Goal: Communication & Community: Answer question/provide support

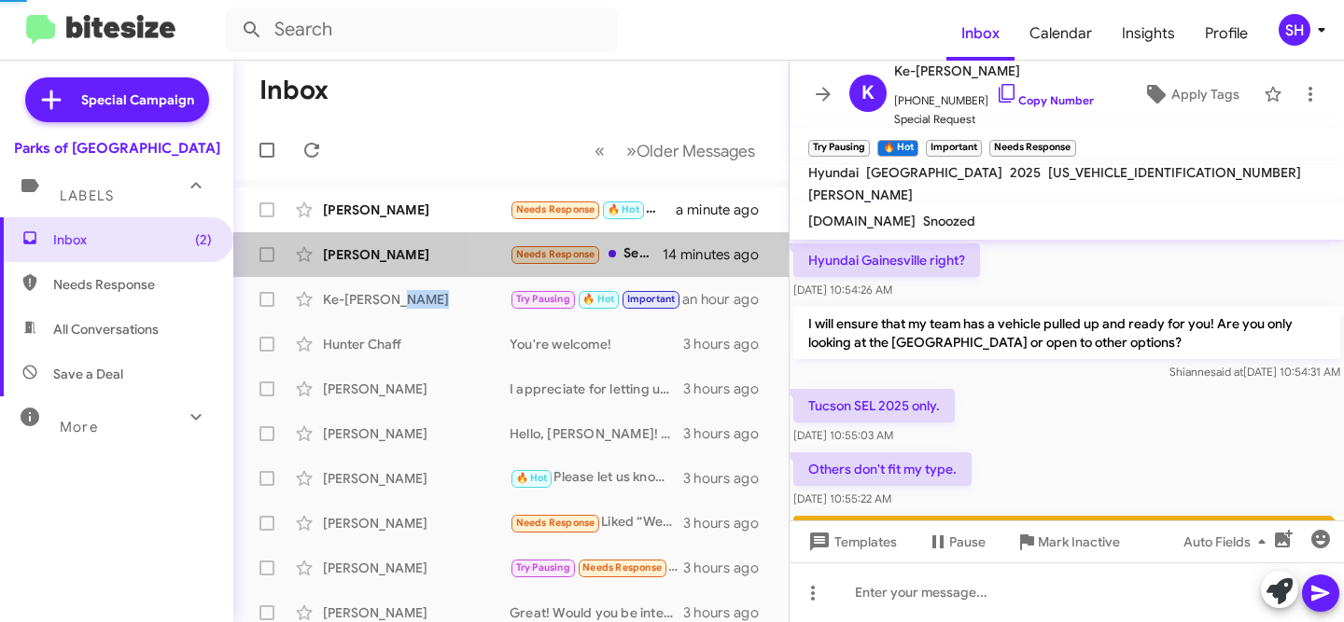
scroll to position [1254, 0]
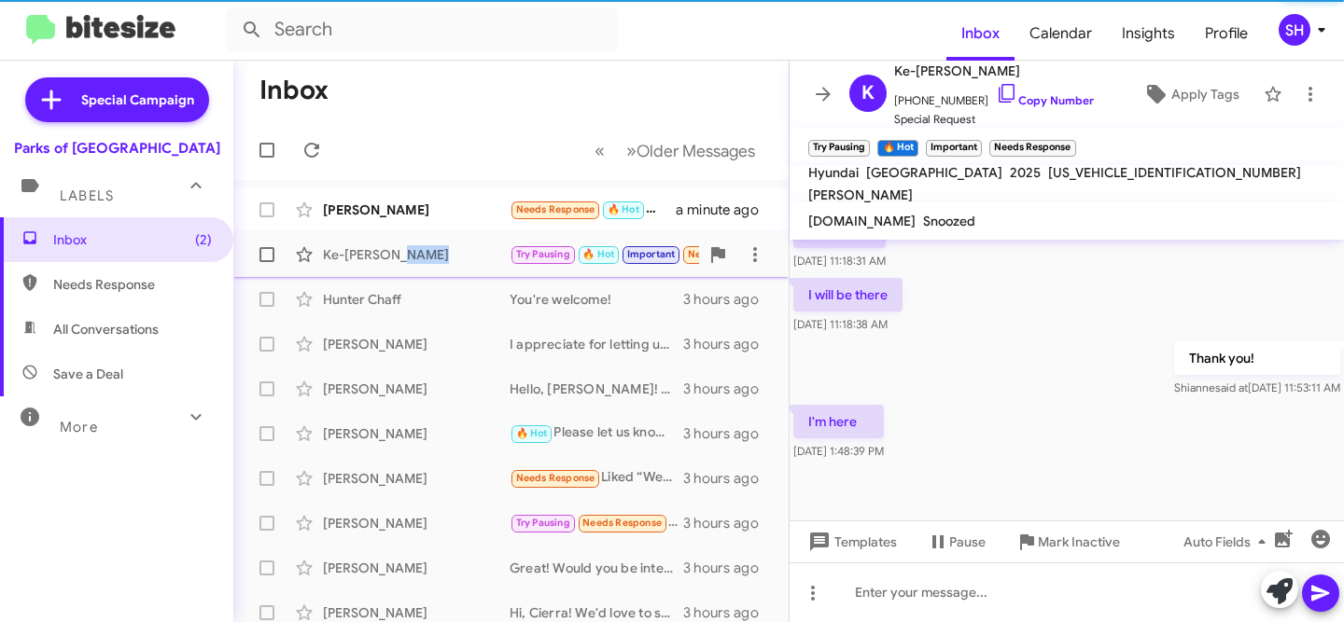
click at [452, 253] on div "Ke-[PERSON_NAME]" at bounding box center [416, 254] width 187 height 19
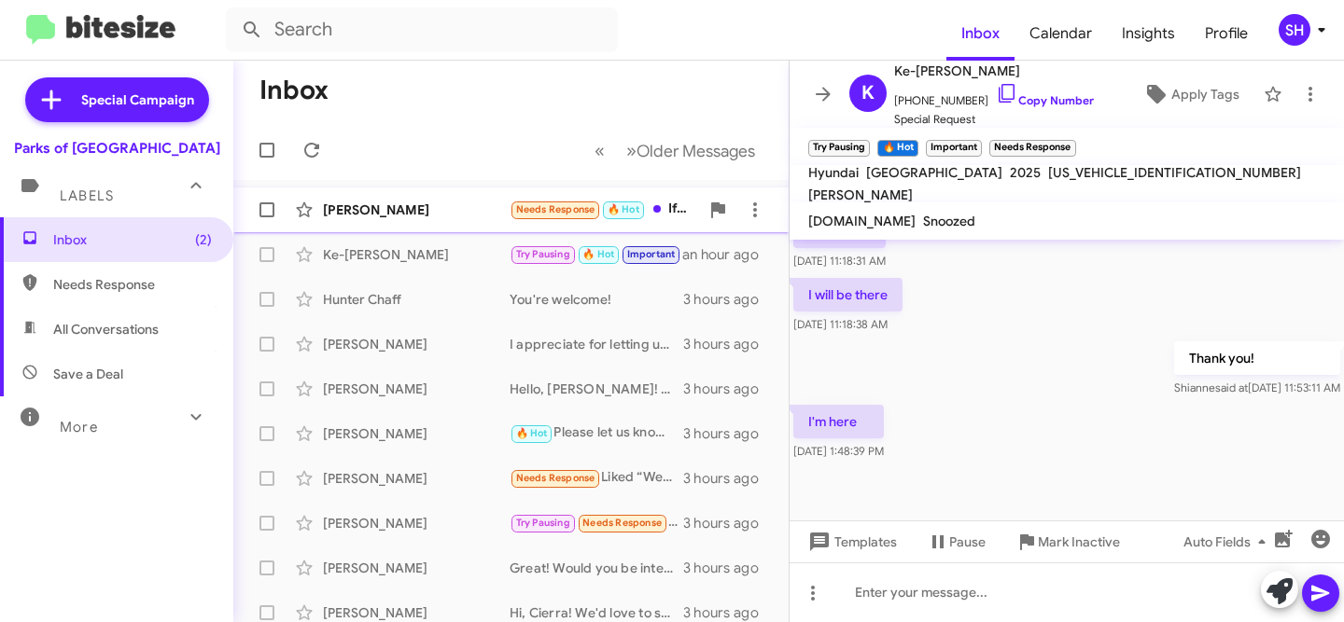
click at [427, 209] on div "[PERSON_NAME]" at bounding box center [416, 210] width 187 height 19
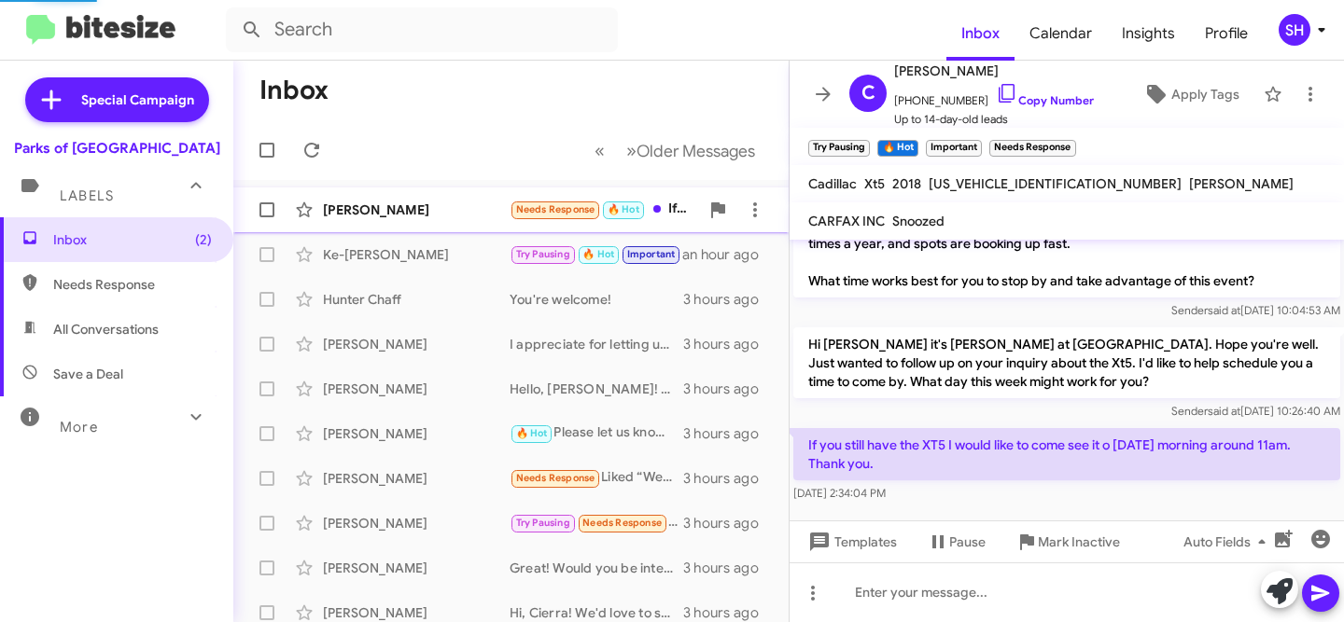
scroll to position [91, 0]
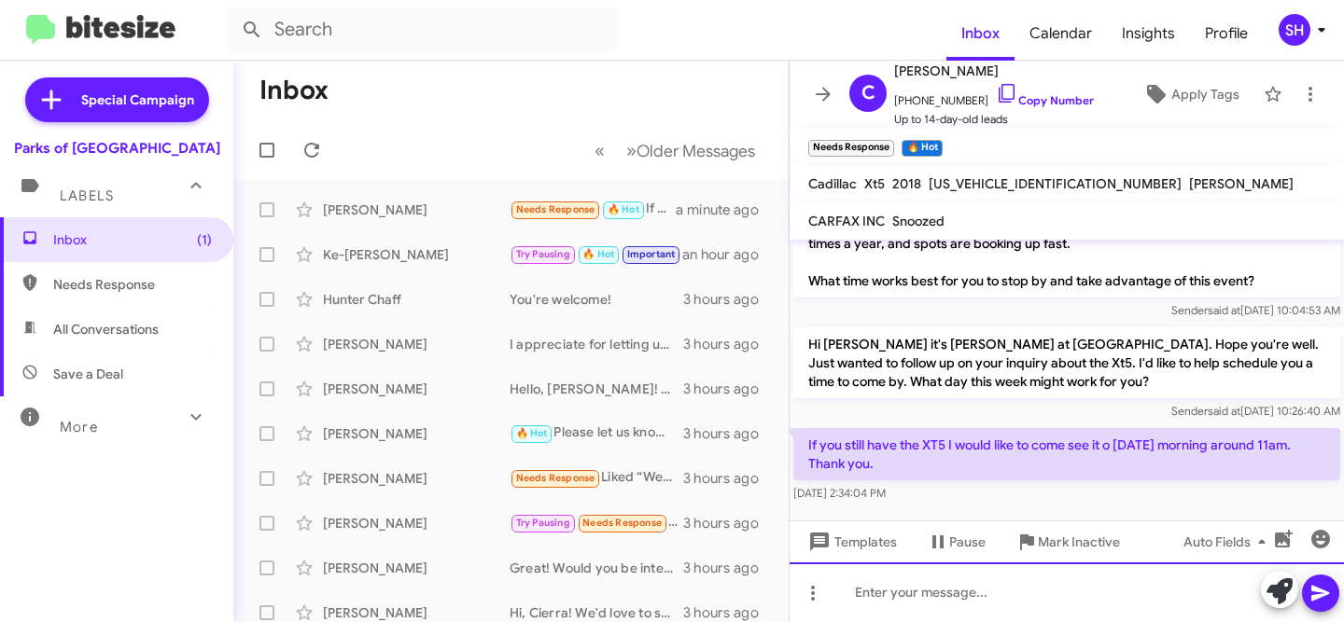
click at [1034, 602] on div at bounding box center [1066, 593] width 554 height 60
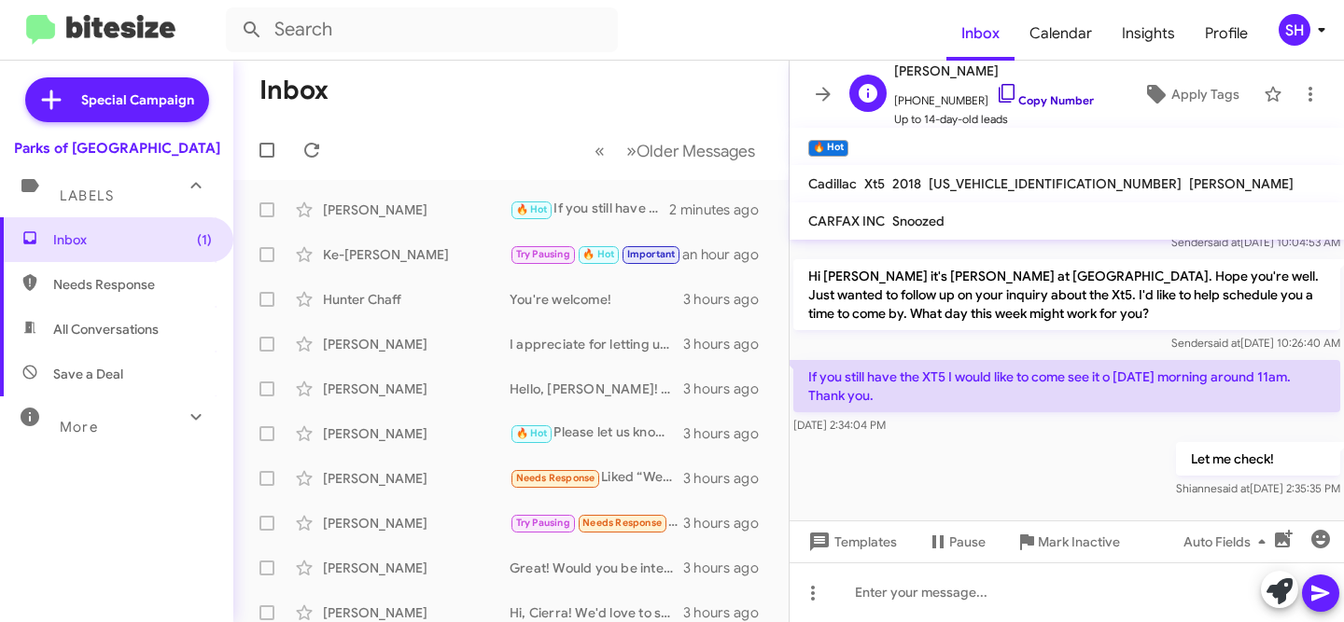
click at [1017, 96] on link "Copy Number" at bounding box center [1045, 100] width 98 height 14
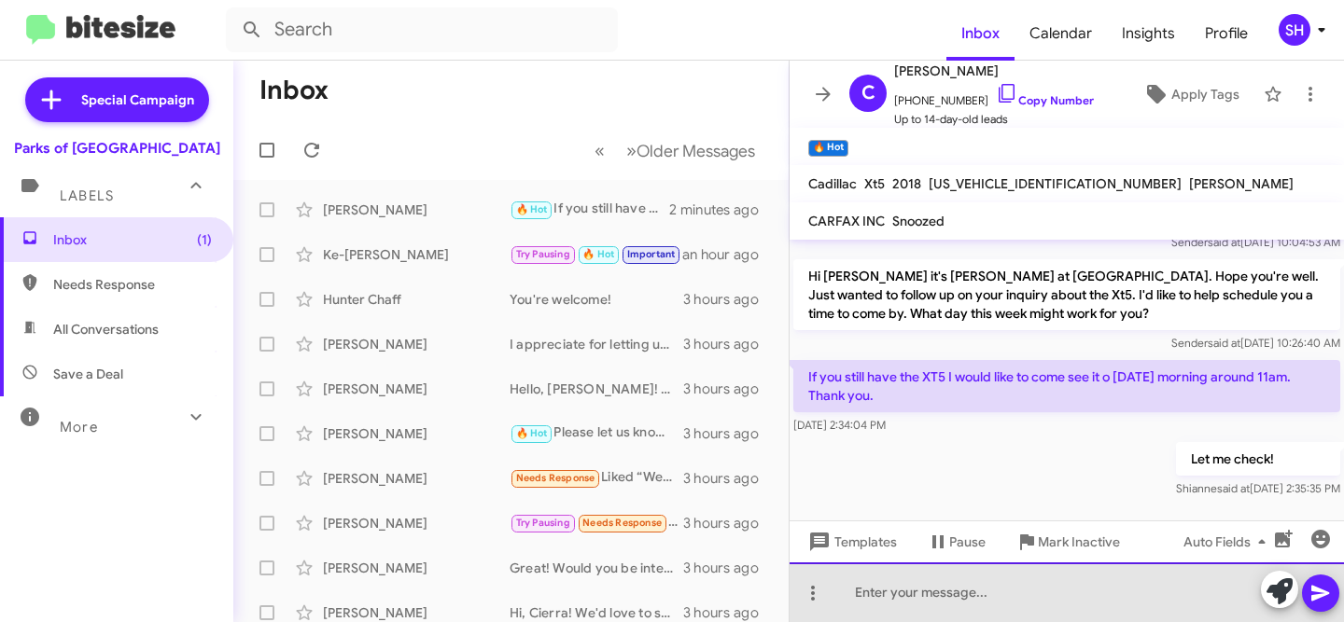
click at [973, 597] on div at bounding box center [1066, 593] width 554 height 60
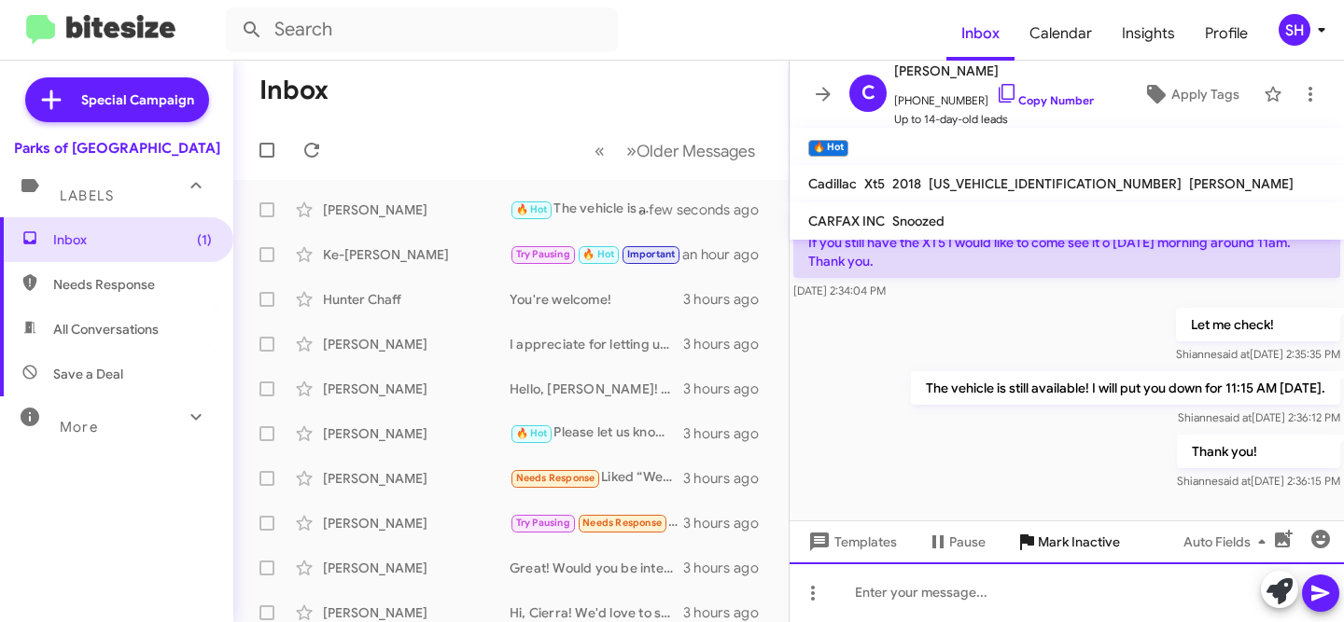
scroll to position [296, 0]
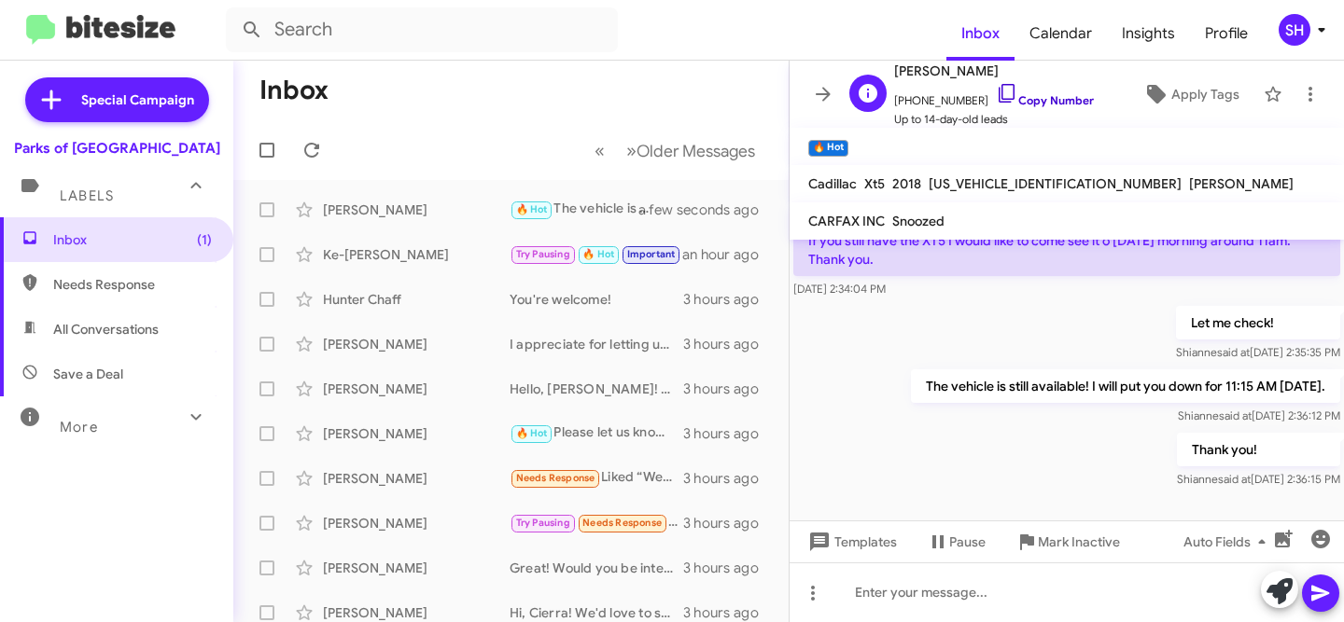
click at [1036, 103] on link "Copy Number" at bounding box center [1045, 100] width 98 height 14
click at [125, 428] on div "More" at bounding box center [98, 419] width 166 height 35
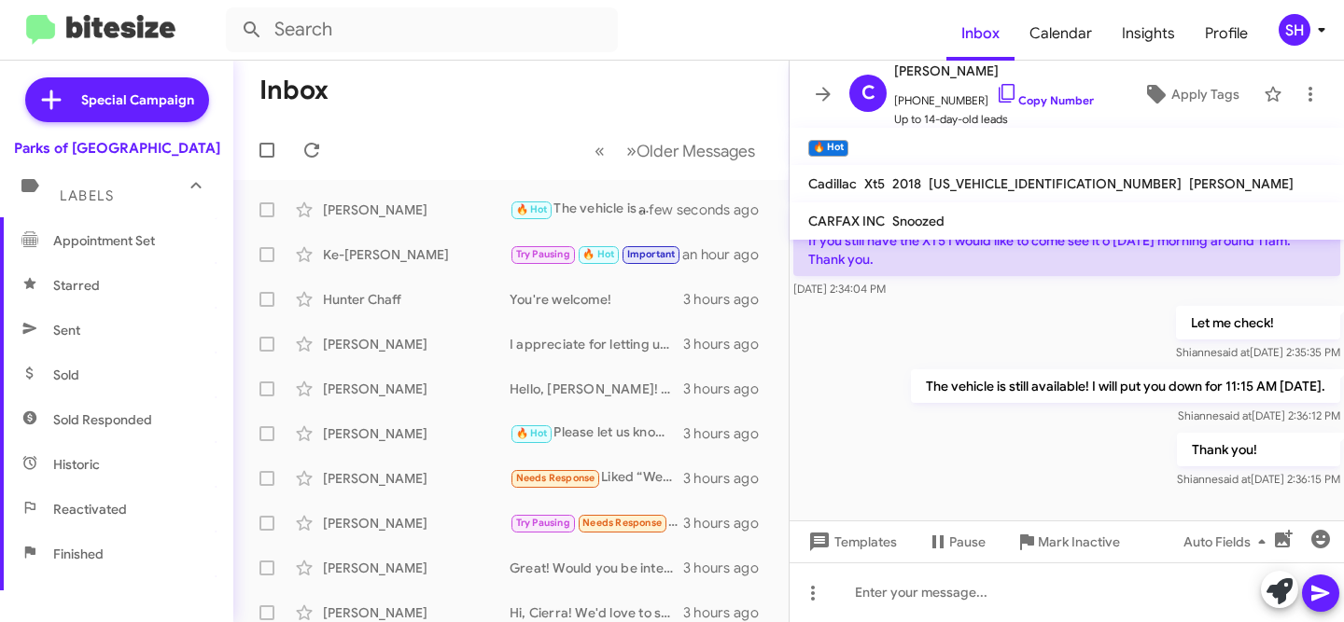
click at [143, 556] on span "Finished" at bounding box center [116, 554] width 233 height 45
type input "in:finished"
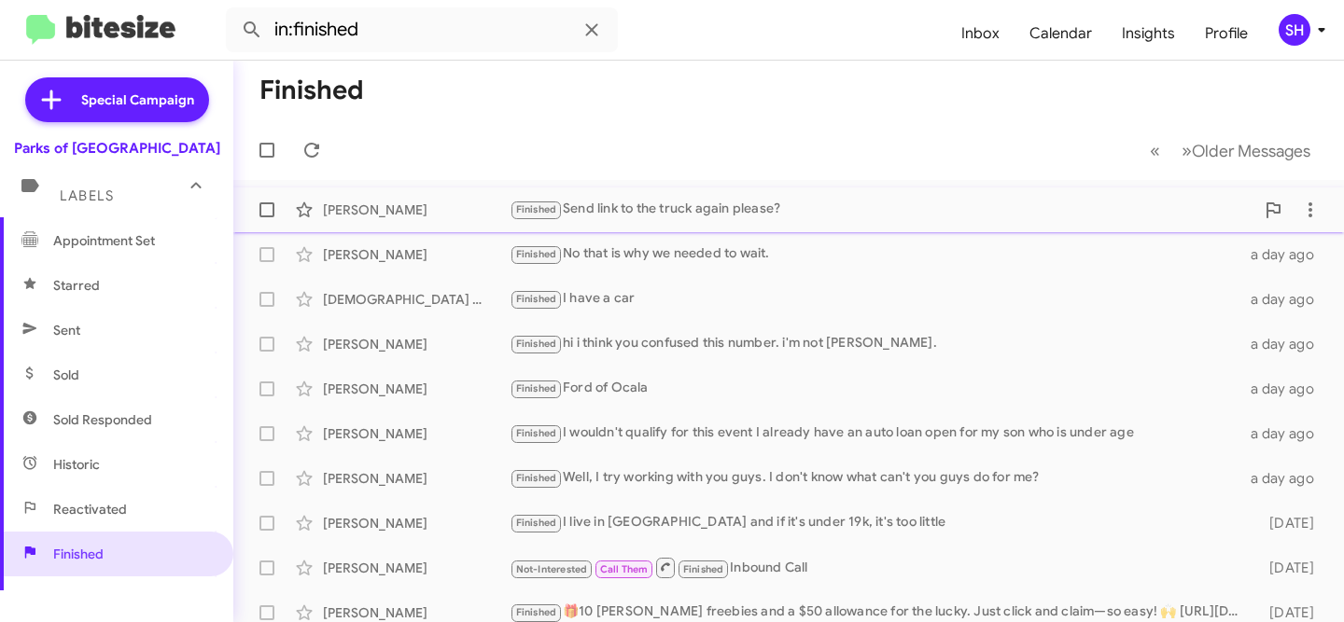
click at [426, 216] on div "[PERSON_NAME]" at bounding box center [416, 210] width 187 height 19
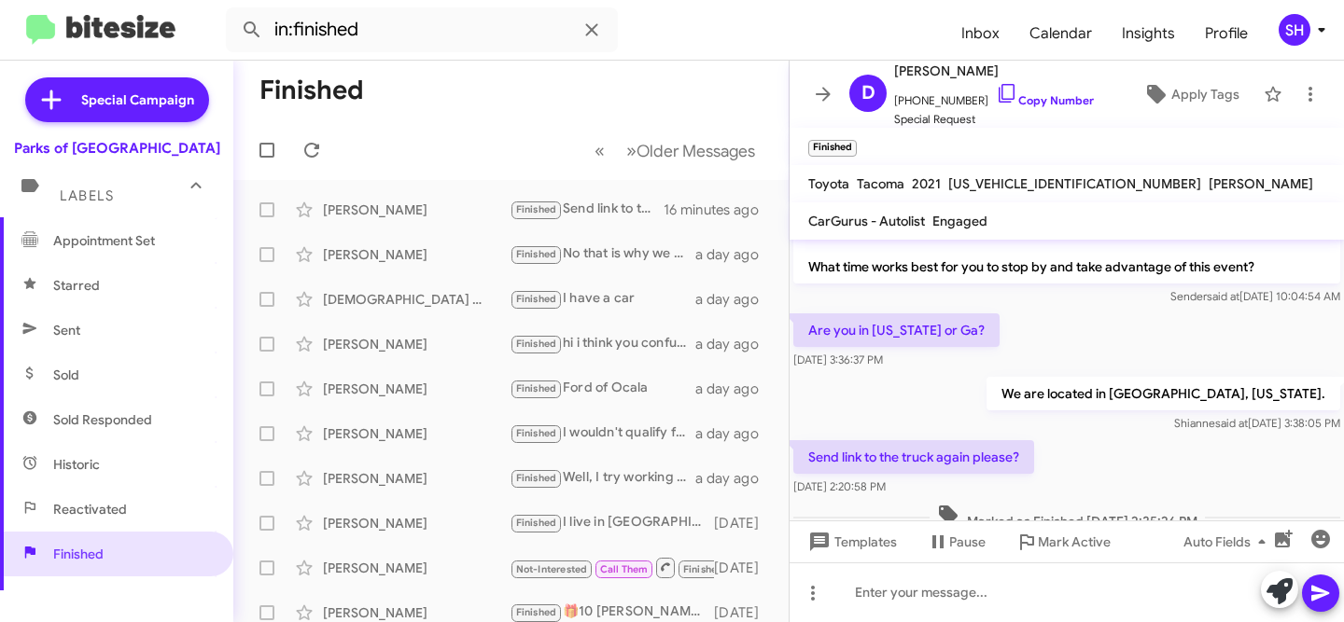
scroll to position [143, 0]
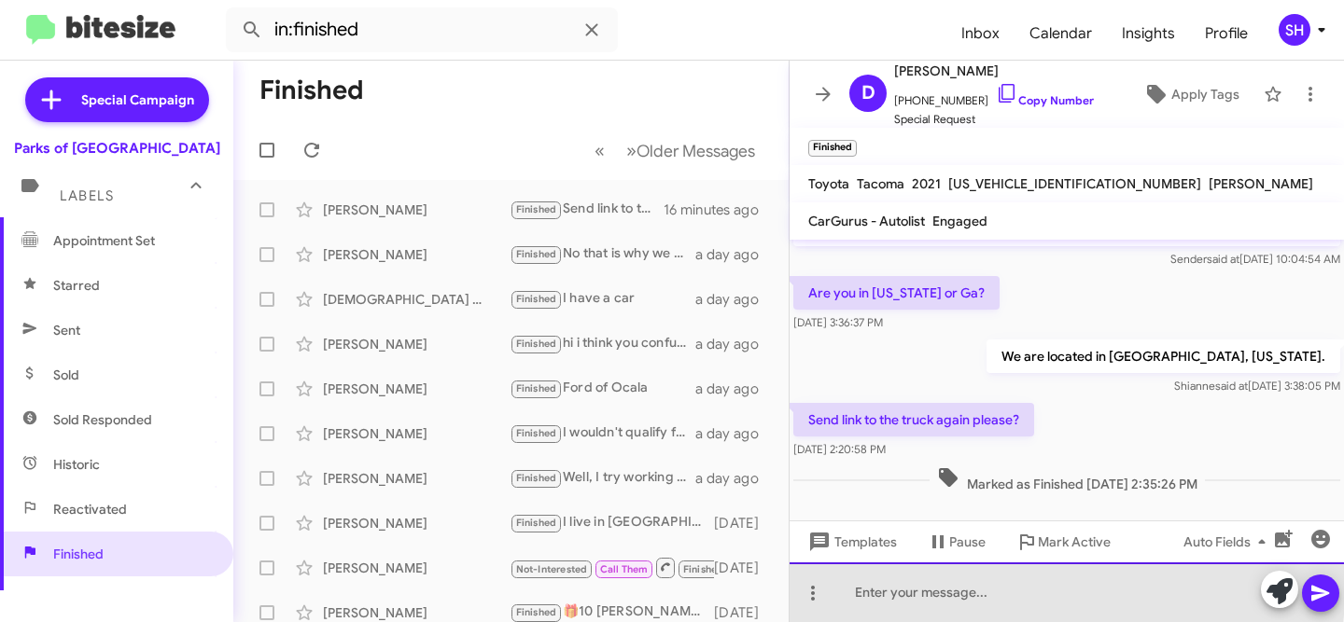
click at [981, 591] on div at bounding box center [1066, 593] width 554 height 60
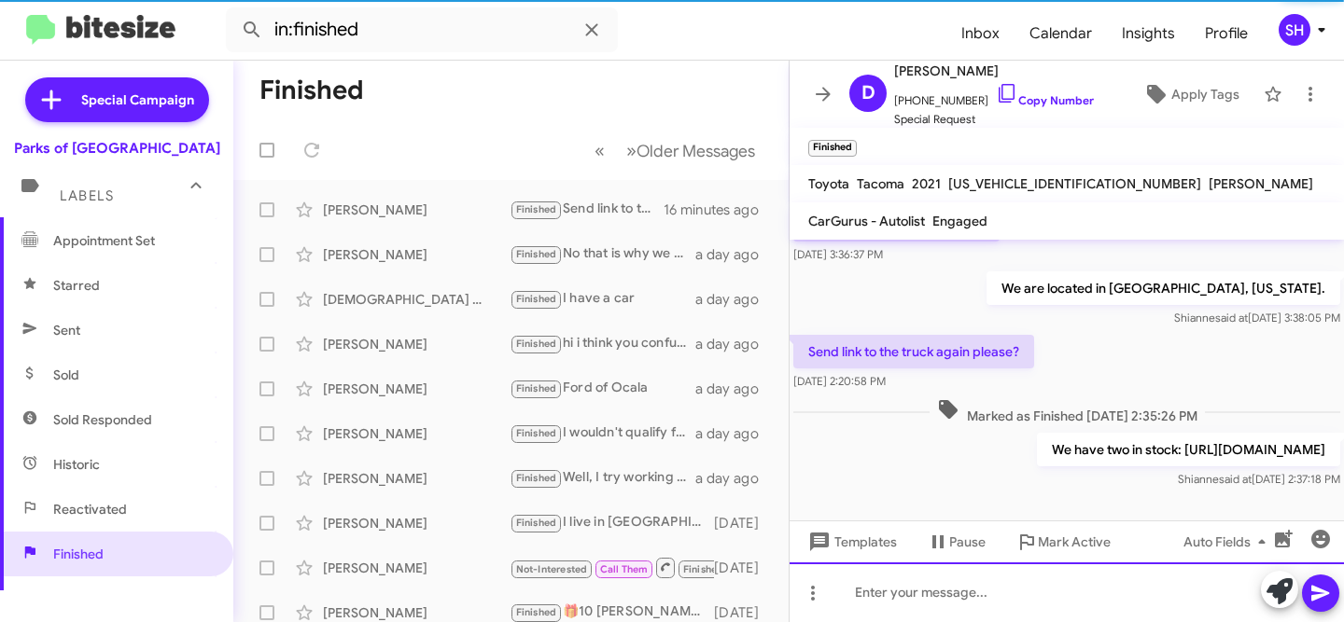
scroll to position [248, 0]
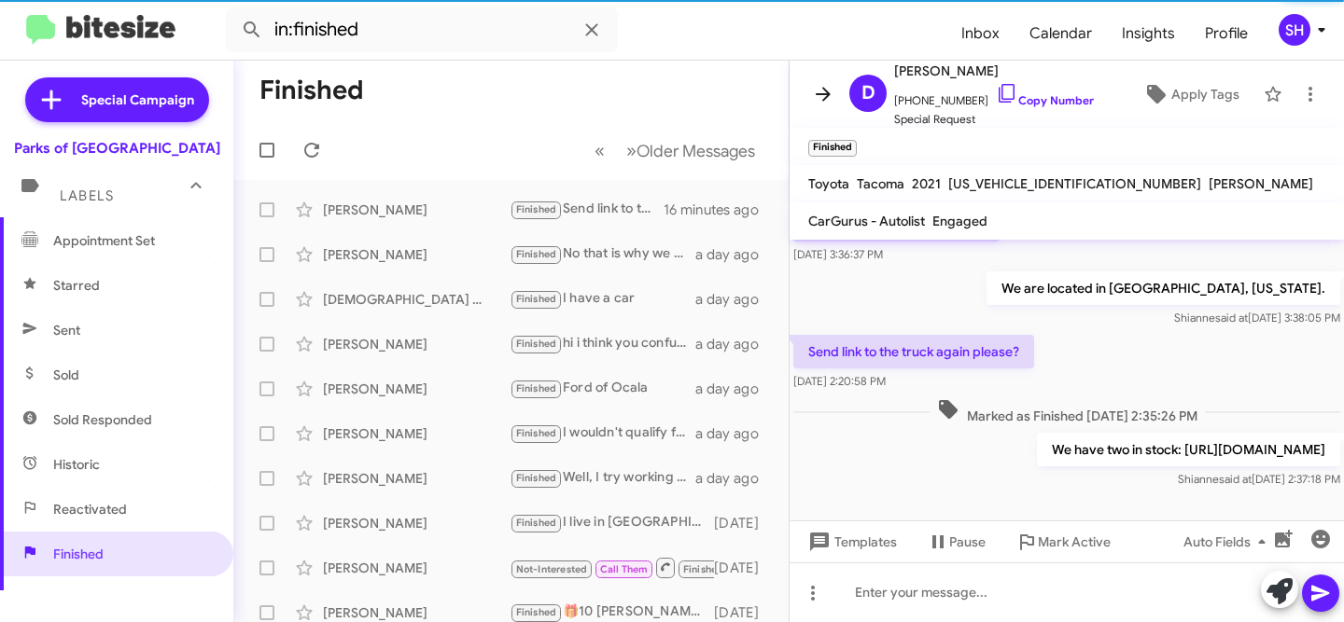
click at [816, 92] on icon at bounding box center [823, 94] width 22 height 22
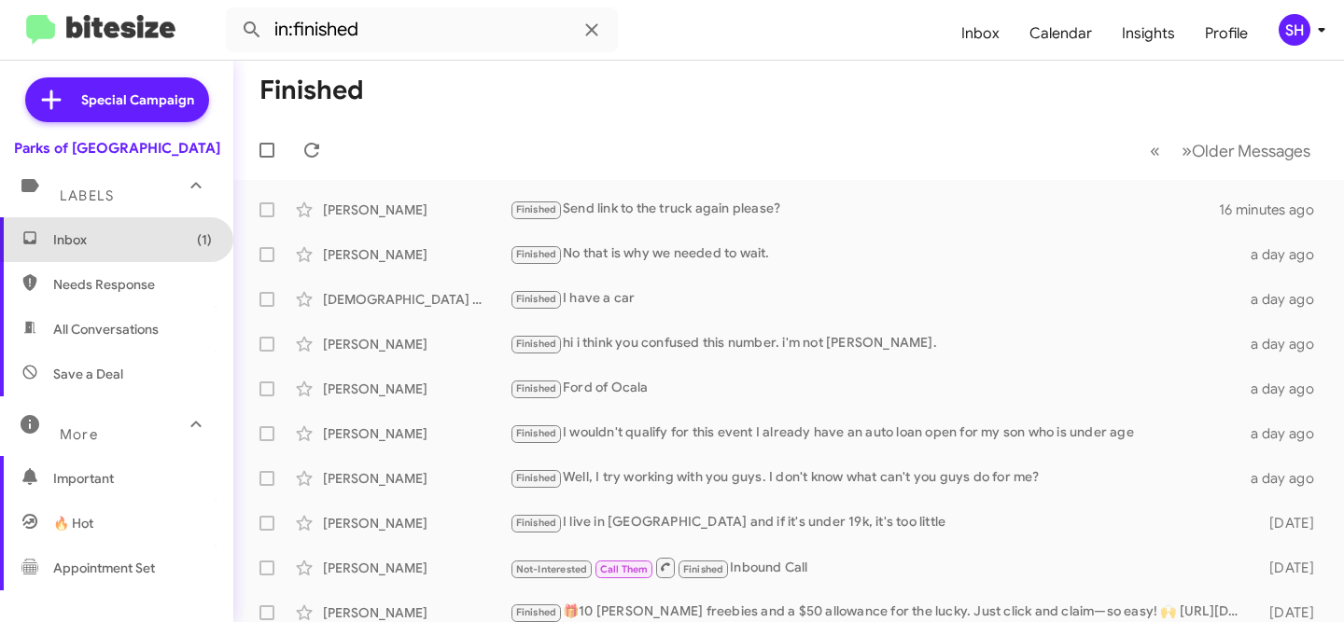
click at [140, 237] on span "Inbox (1)" at bounding box center [132, 240] width 159 height 19
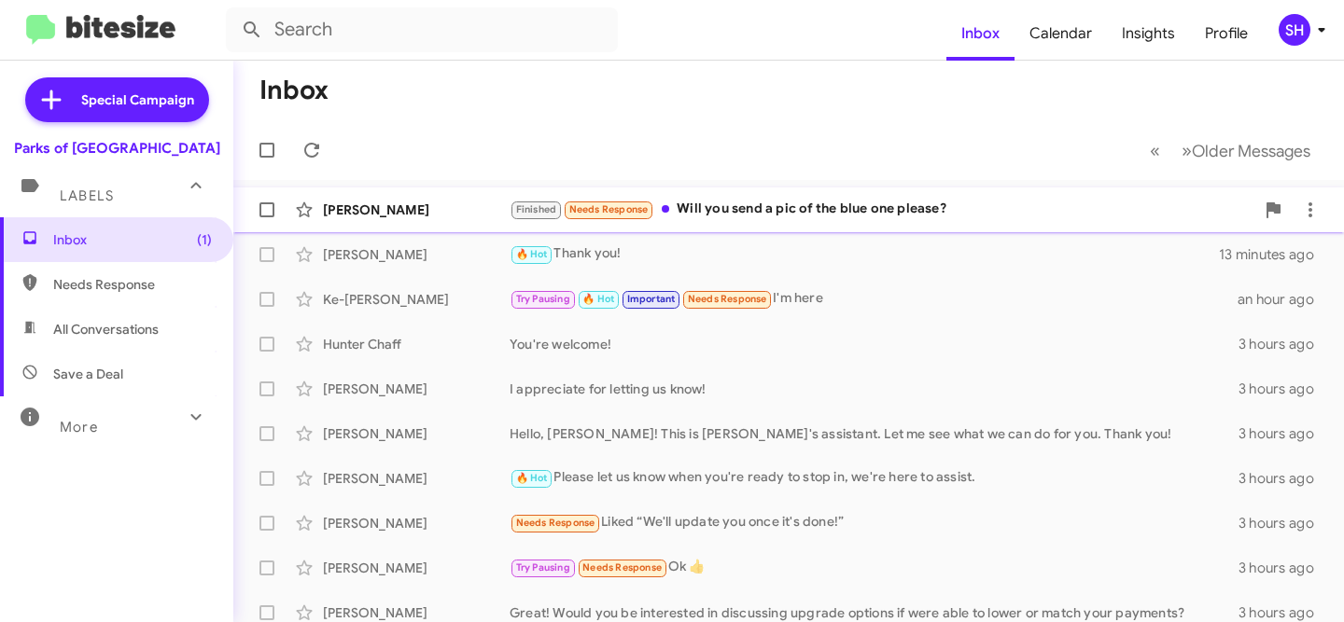
click at [855, 215] on div "Finished Needs Response Will you send a pic of the blue one please?" at bounding box center [882, 209] width 745 height 21
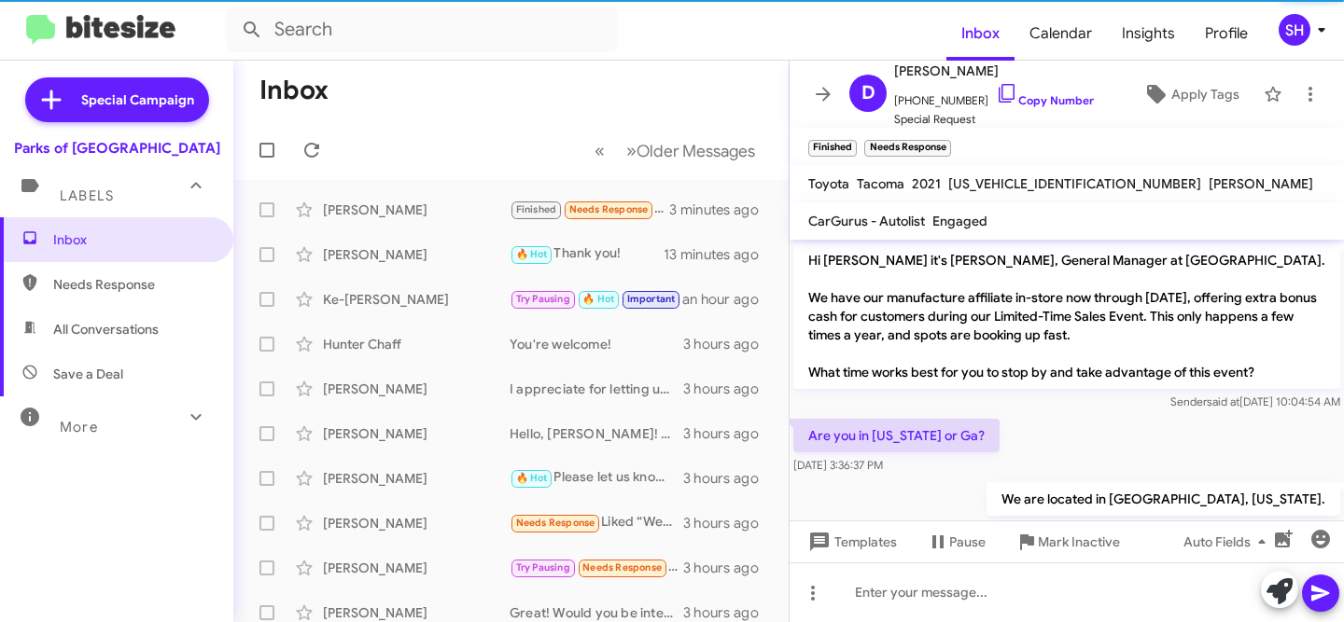
scroll to position [279, 0]
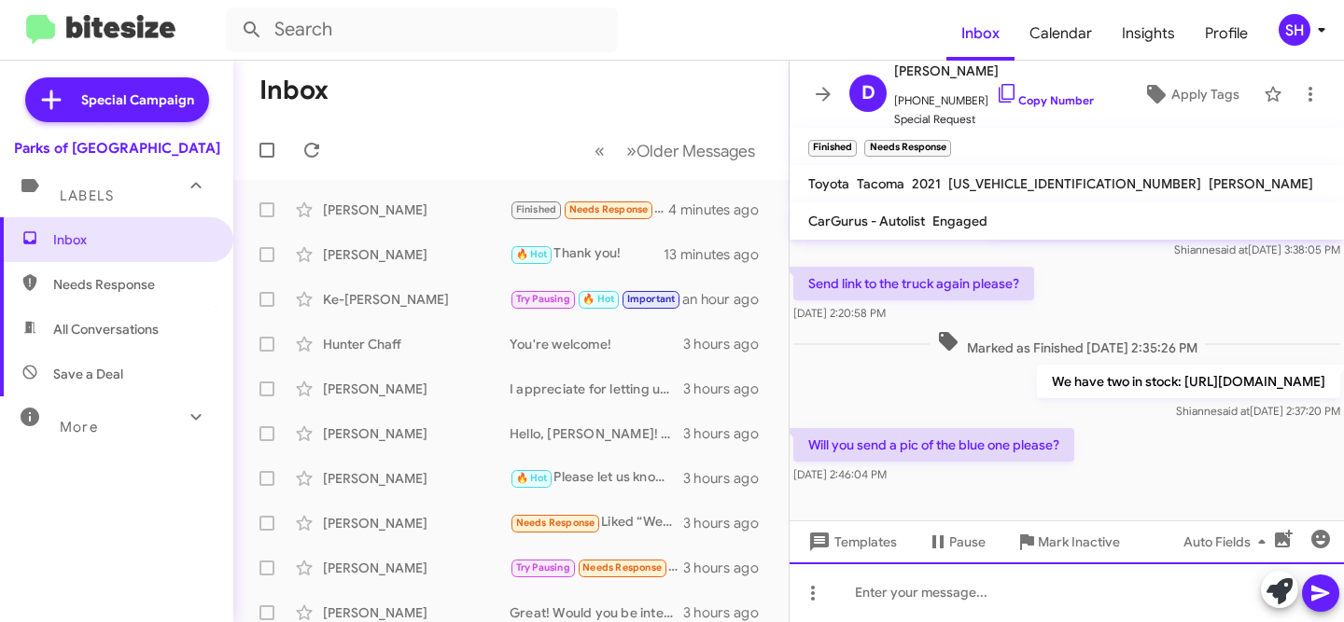
click at [1000, 588] on div at bounding box center [1066, 593] width 554 height 60
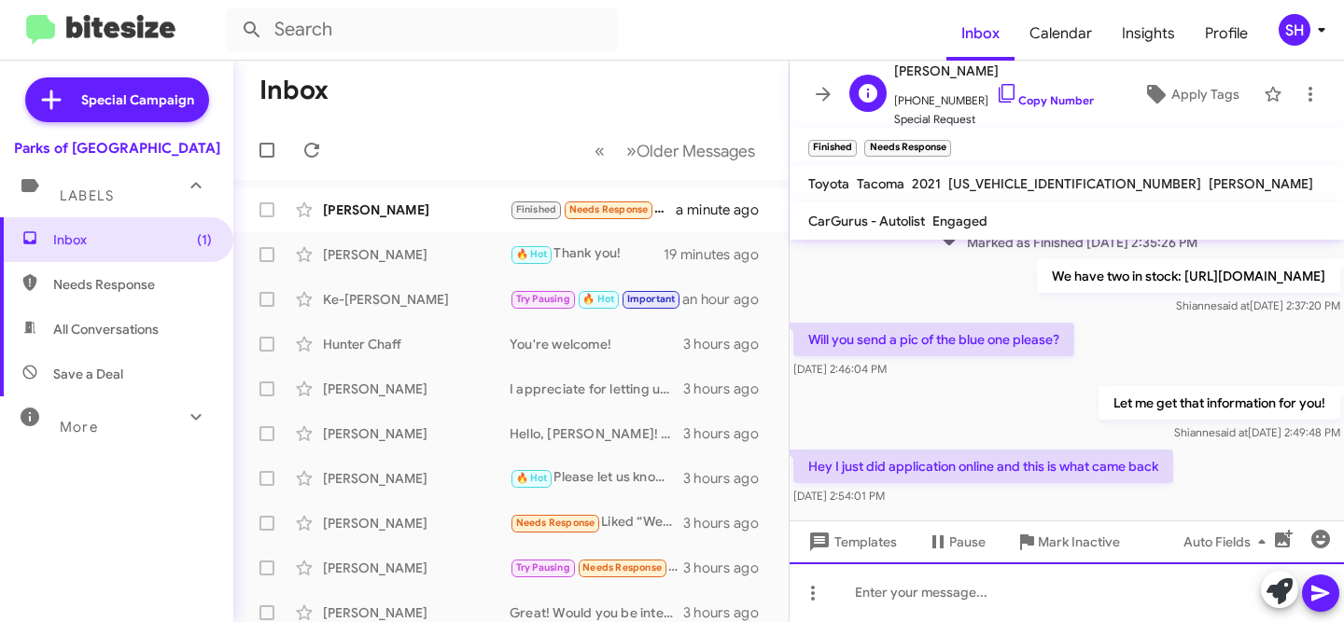
scroll to position [0, 0]
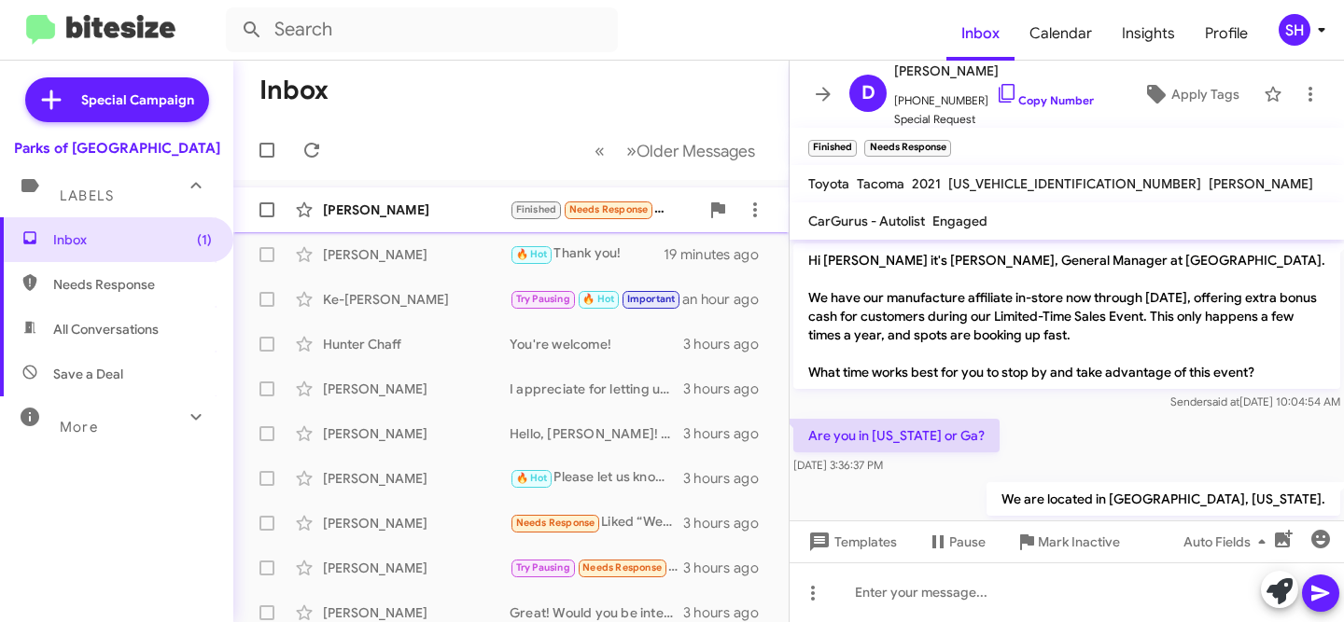
click at [420, 213] on div "[PERSON_NAME]" at bounding box center [416, 210] width 187 height 19
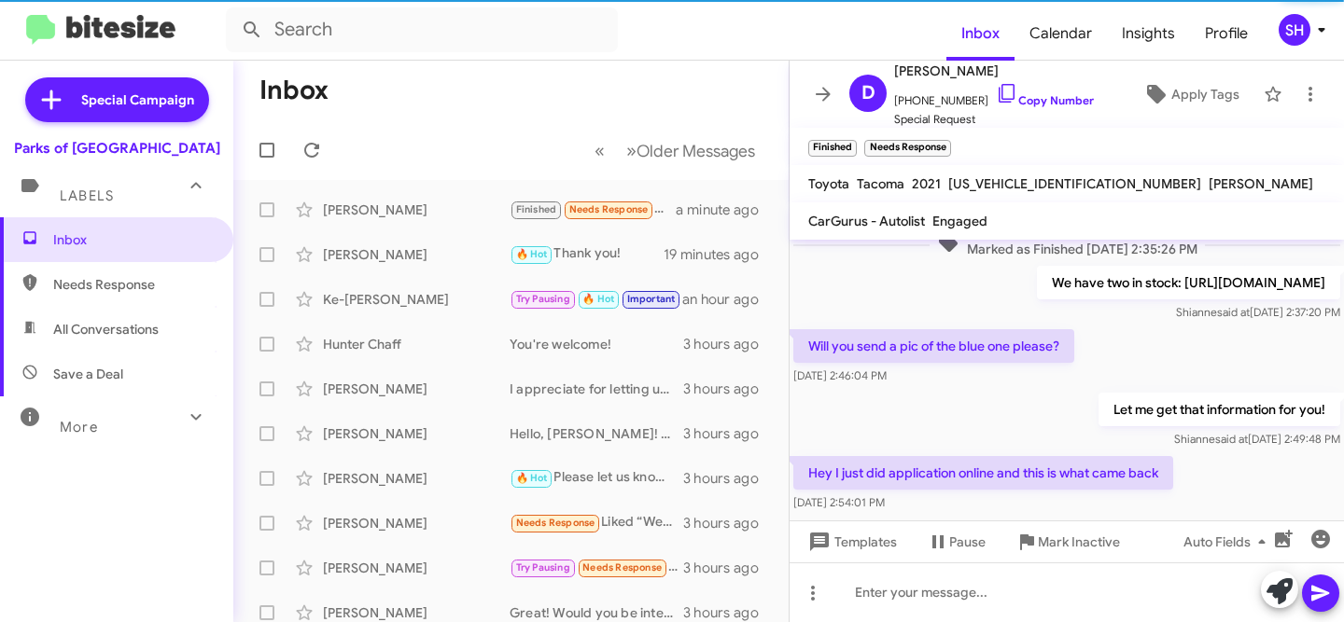
scroll to position [453, 0]
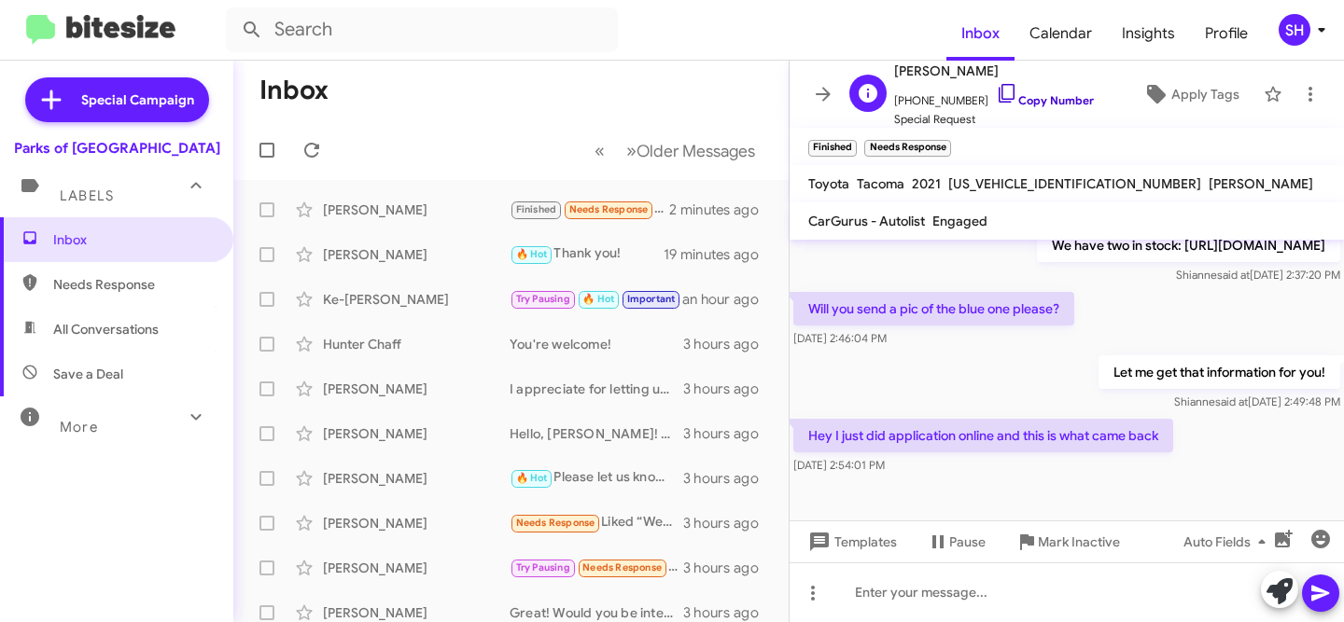
click at [1034, 102] on link "Copy Number" at bounding box center [1045, 100] width 98 height 14
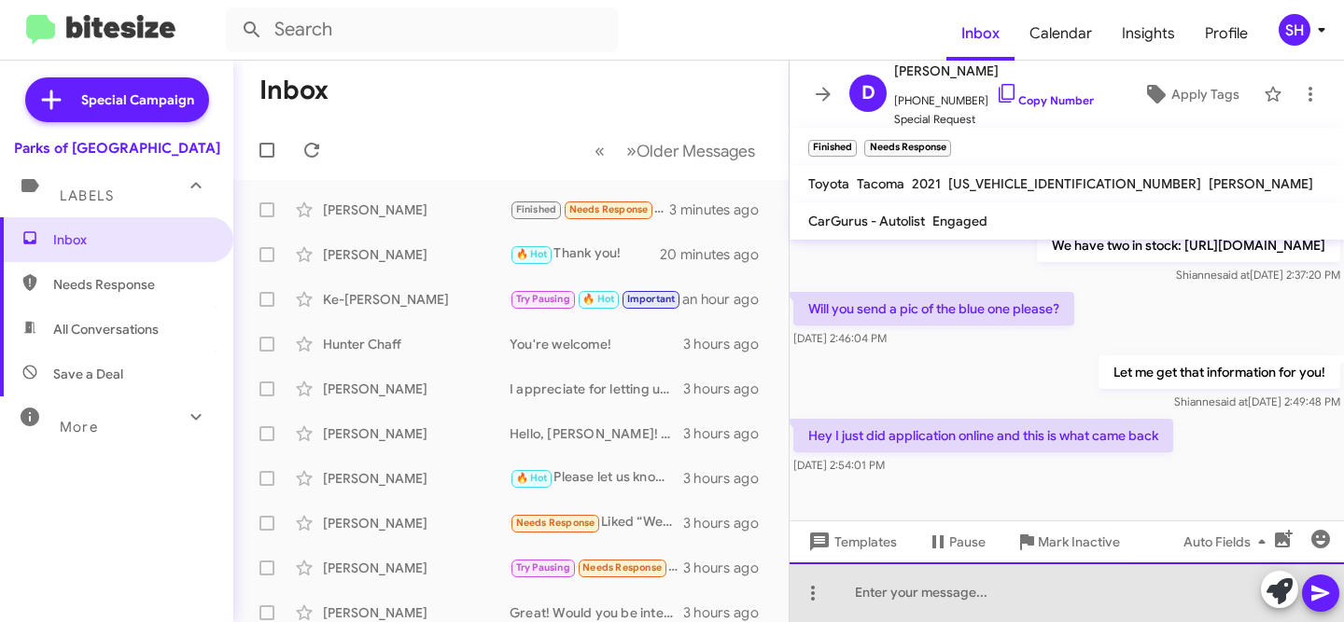
click at [996, 587] on div at bounding box center [1066, 593] width 554 height 60
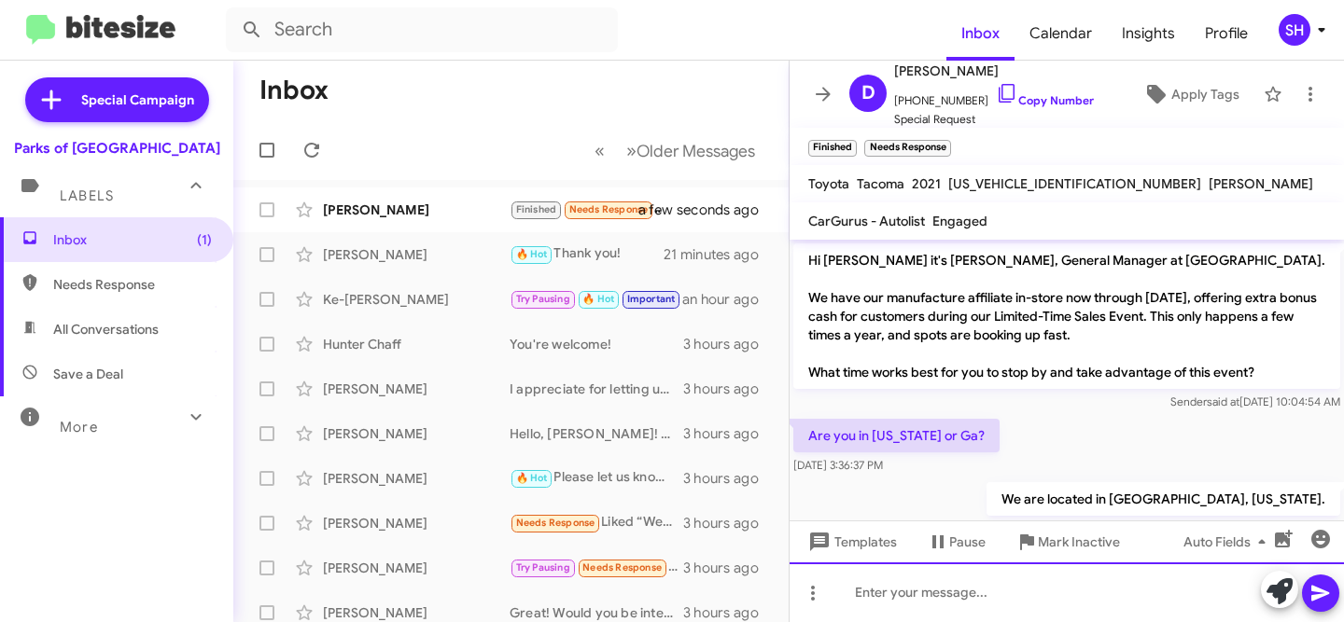
scroll to position [589, 0]
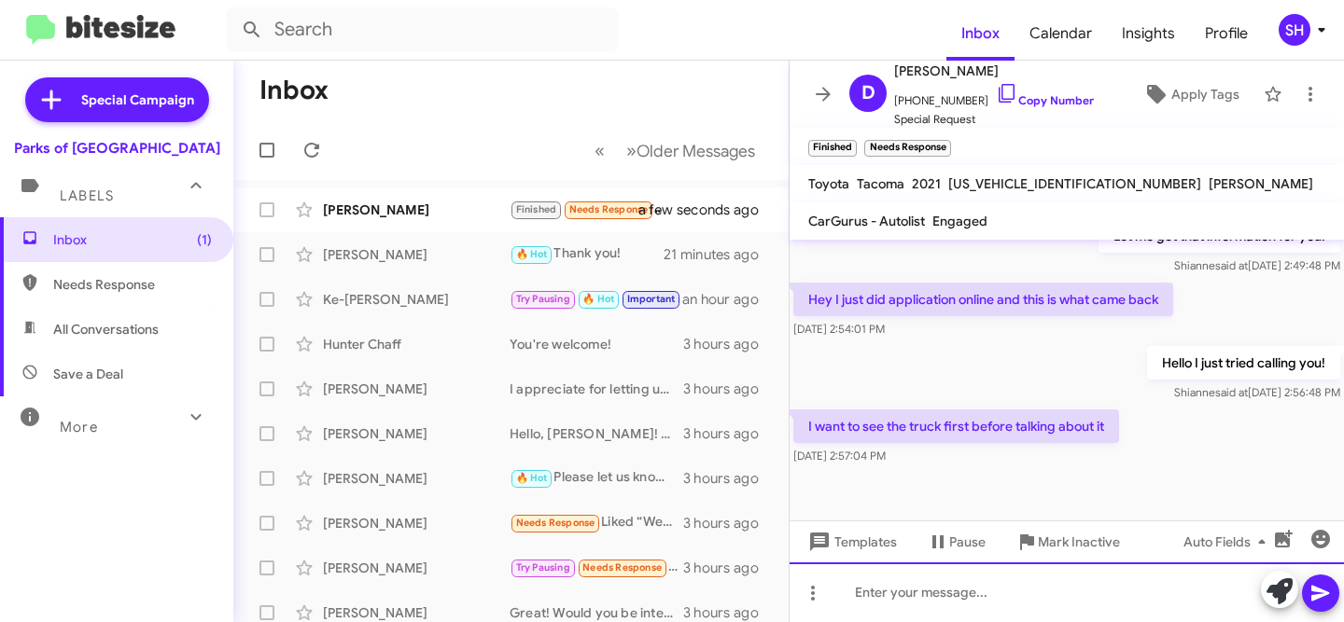
click at [1073, 596] on div at bounding box center [1066, 593] width 554 height 60
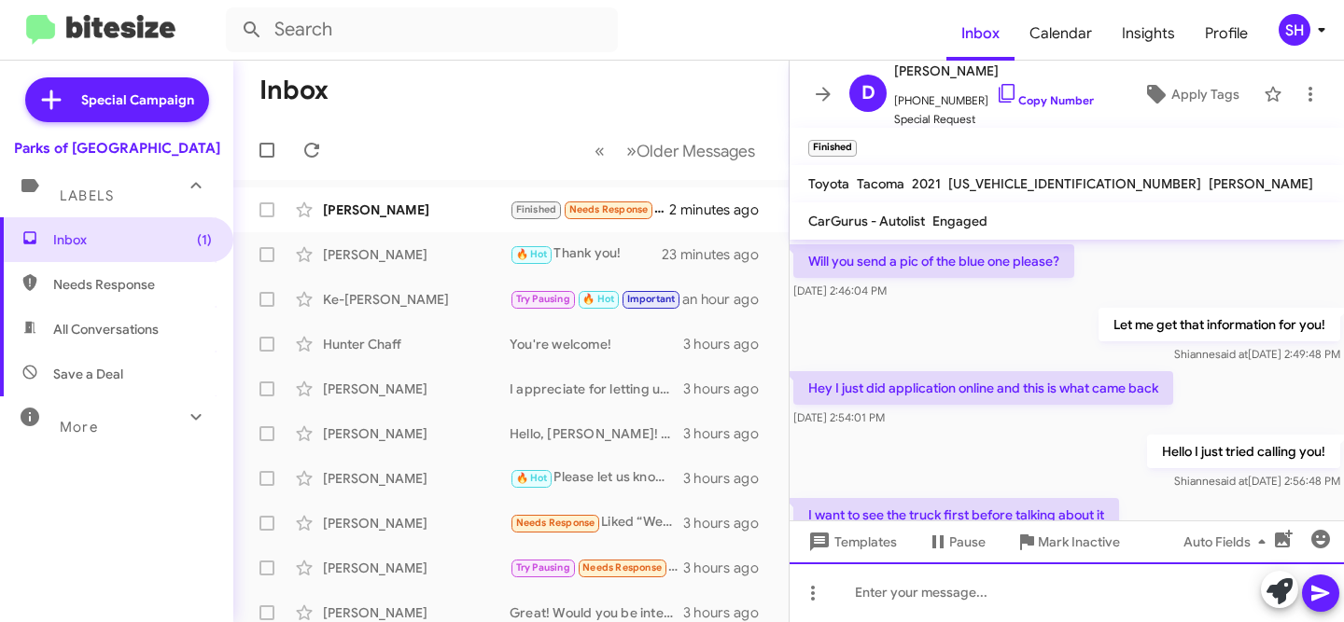
scroll to position [676, 0]
